Goal: Go to known website: Access a specific website the user already knows

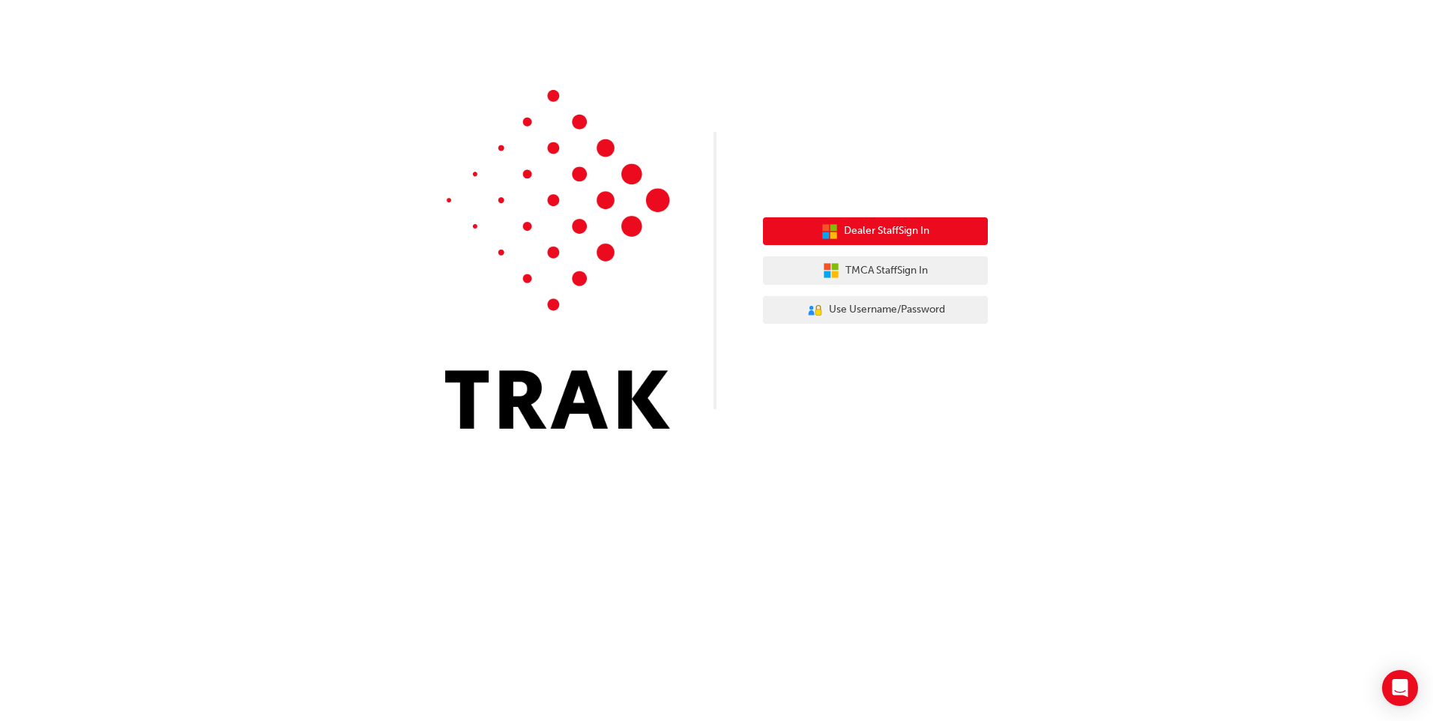
click at [958, 235] on button "Dealer Staff Sign In" at bounding box center [875, 231] width 225 height 28
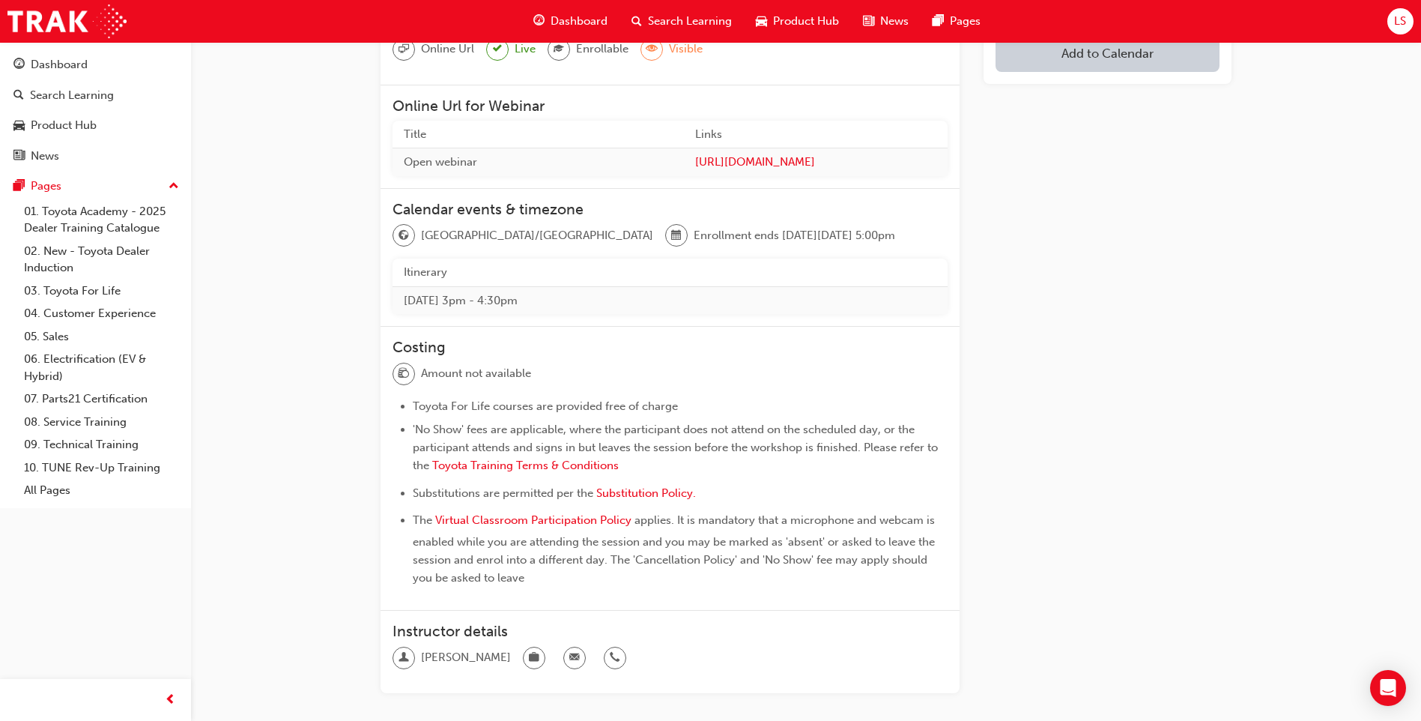
scroll to position [300, 0]
